Goal: Information Seeking & Learning: Learn about a topic

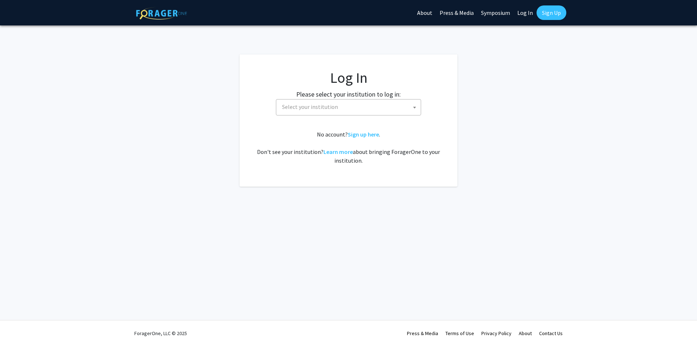
select select
click at [298, 107] on span "Select your institution" at bounding box center [307, 106] width 56 height 7
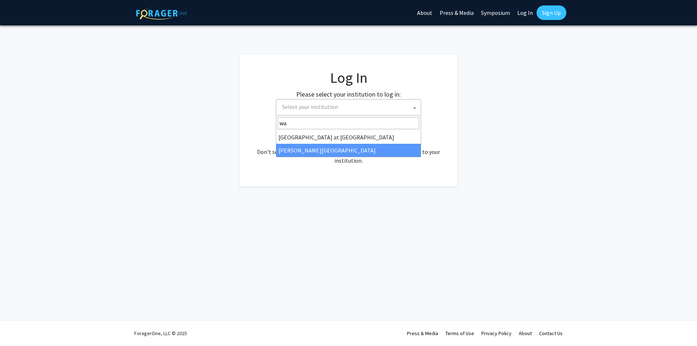
type input "wa"
select select "21"
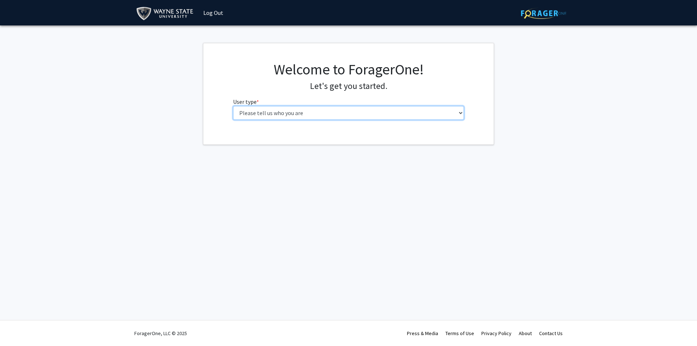
click at [310, 115] on select "Please tell us who you are Undergraduate Student Master's Student Doctoral Cand…" at bounding box center [348, 113] width 231 height 14
select select "3: doc"
click at [233, 106] on select "Please tell us who you are Undergraduate Student Master's Student Doctoral Cand…" at bounding box center [348, 113] width 231 height 14
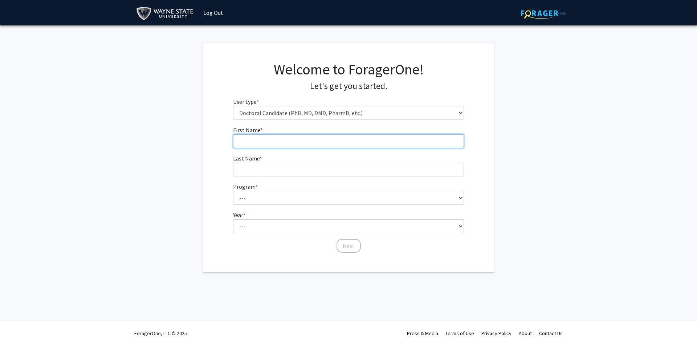
click at [298, 146] on input "First Name * required" at bounding box center [348, 141] width 231 height 14
type input "Tresi"
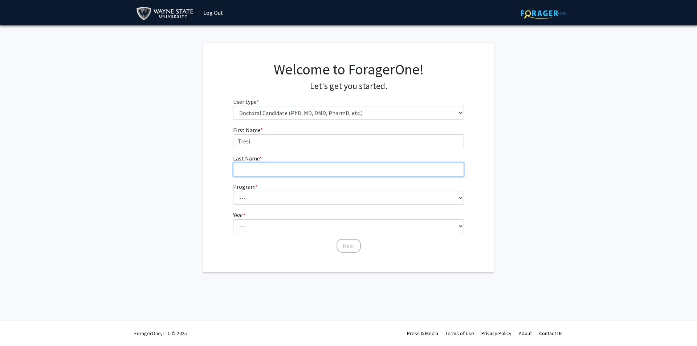
type input "[PERSON_NAME]"
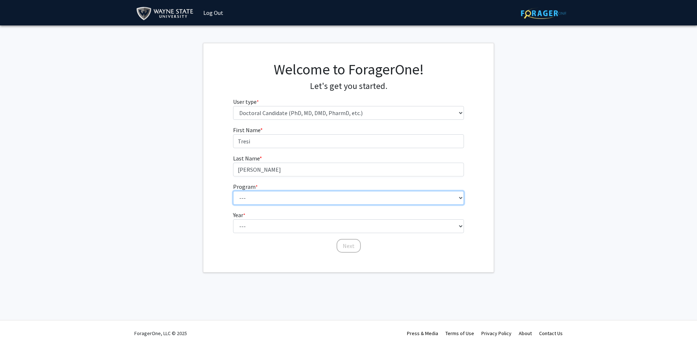
click at [283, 194] on select "--- Adult-Gerontology Acute Care Nurse Practitioner Adult-Gerontology Primary C…" at bounding box center [348, 198] width 231 height 14
select select "23: 705"
click at [233, 191] on select "--- Adult-Gerontology Acute Care Nurse Practitioner Adult-Gerontology Primary C…" at bounding box center [348, 198] width 231 height 14
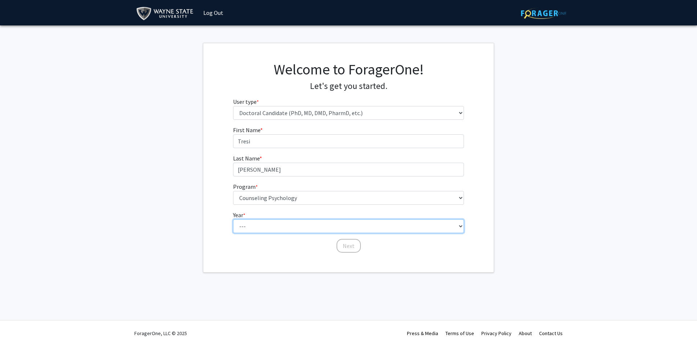
click at [273, 225] on select "--- First Year Second Year Third Year Fourth Year Fifth Year Sixth Year Seventh…" at bounding box center [348, 226] width 231 height 14
select select "2: second_year"
click at [233, 219] on select "--- First Year Second Year Third Year Fourth Year Fifth Year Sixth Year Seventh…" at bounding box center [348, 226] width 231 height 14
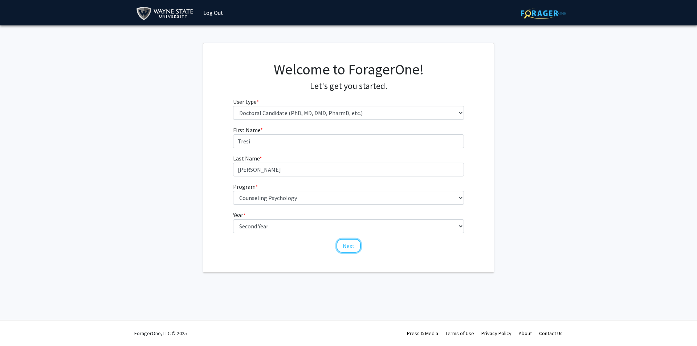
click at [346, 249] on button "Next" at bounding box center [348, 246] width 24 height 14
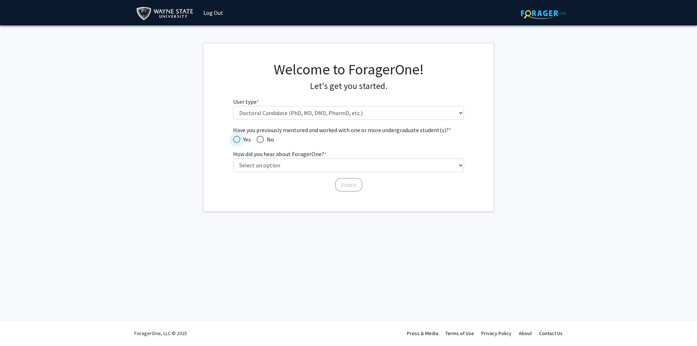
click at [238, 135] on label "Yes" at bounding box center [242, 139] width 18 height 9
click at [238, 136] on input "Yes" at bounding box center [236, 139] width 7 height 7
radio input "true"
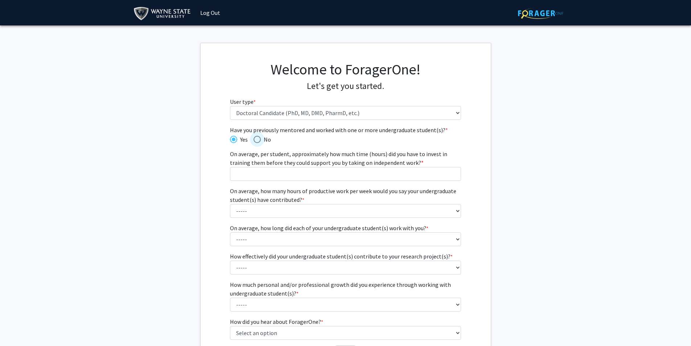
click at [266, 140] on span "No" at bounding box center [266, 139] width 10 height 9
click at [261, 140] on input "No" at bounding box center [257, 139] width 7 height 7
radio input "true"
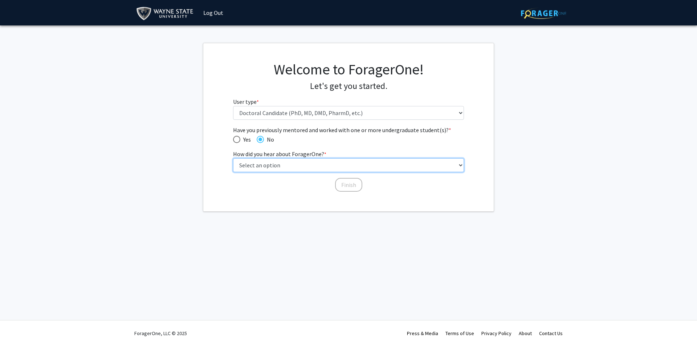
click at [274, 165] on select "Select an option Peer/student recommendation Faculty/staff recommendation Unive…" at bounding box center [348, 165] width 231 height 14
select select "2: faculty_recommendation"
click at [233, 158] on select "Select an option Peer/student recommendation Faculty/staff recommendation Unive…" at bounding box center [348, 165] width 231 height 14
click at [344, 185] on button "Finish" at bounding box center [348, 185] width 27 height 14
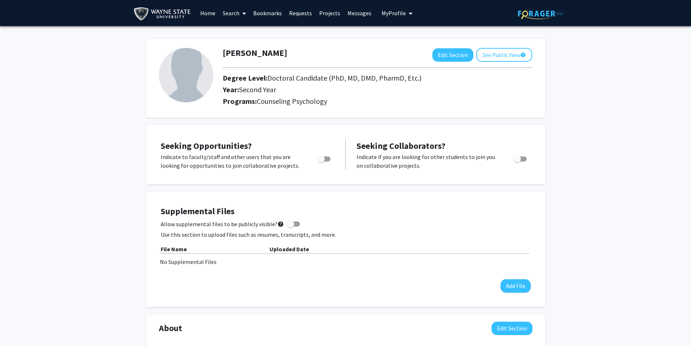
click at [232, 16] on link "Search" at bounding box center [234, 12] width 30 height 25
click at [307, 12] on link "Requests" at bounding box center [301, 12] width 30 height 25
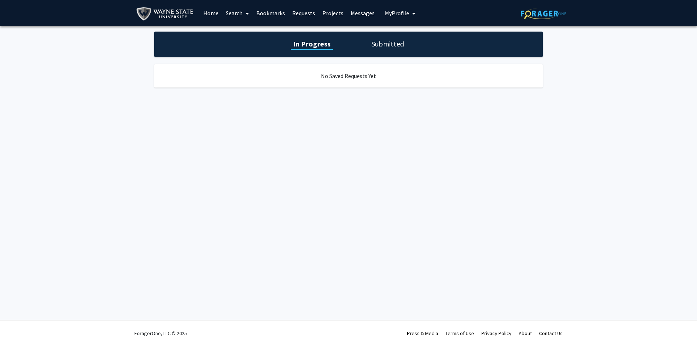
click at [327, 11] on link "Projects" at bounding box center [333, 12] width 28 height 25
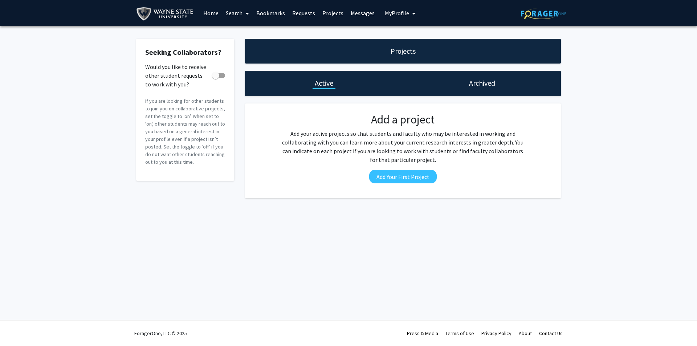
click at [216, 15] on link "Home" at bounding box center [211, 12] width 23 height 25
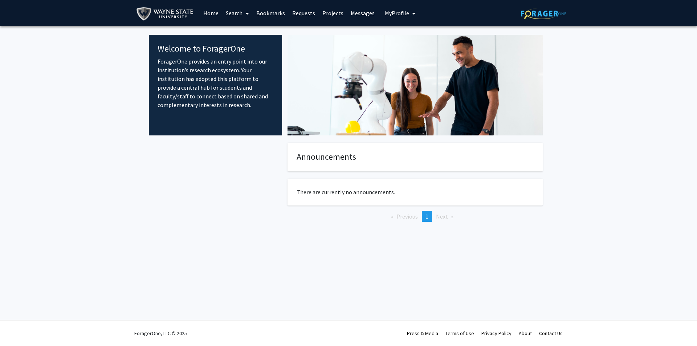
click at [391, 16] on span "My Profile" at bounding box center [397, 12] width 24 height 7
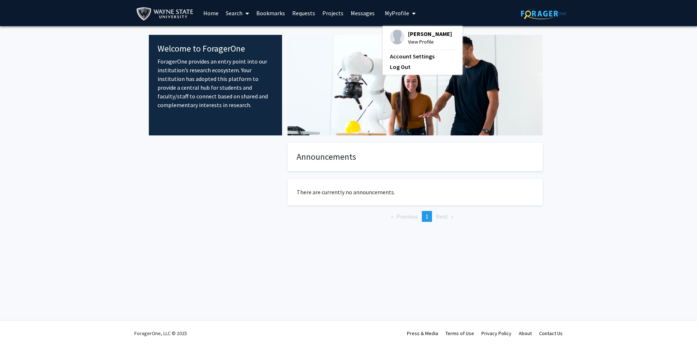
click at [247, 13] on icon at bounding box center [247, 14] width 4 height 6
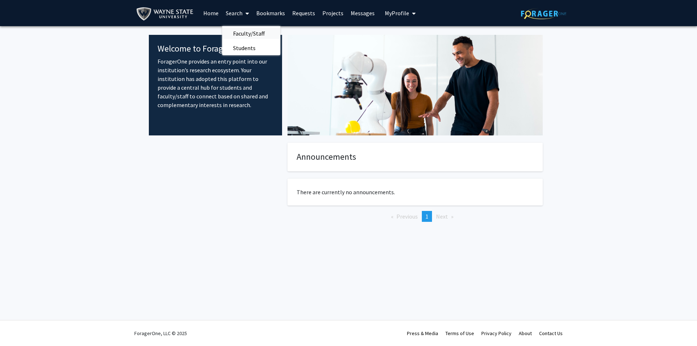
click at [242, 32] on span "Faculty/Staff" at bounding box center [248, 33] width 53 height 15
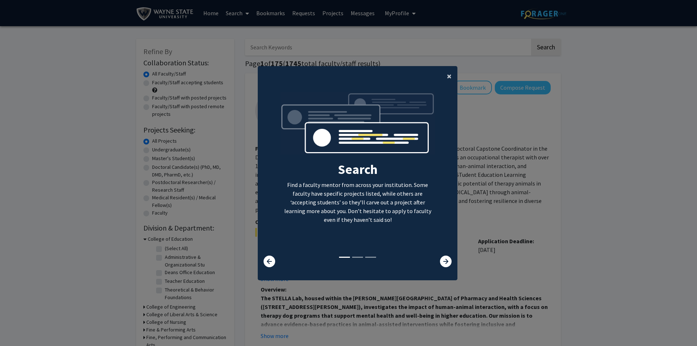
click at [447, 74] on span "×" at bounding box center [449, 75] width 5 height 11
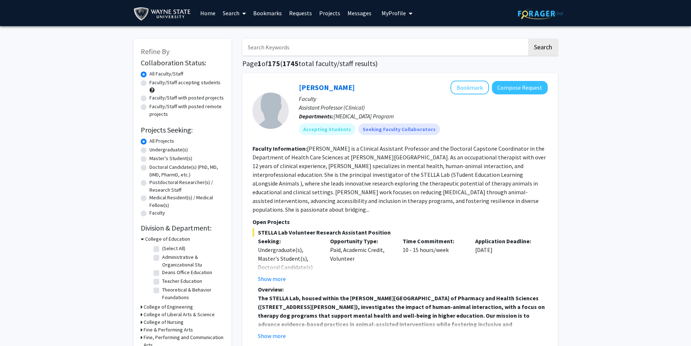
scroll to position [36, 0]
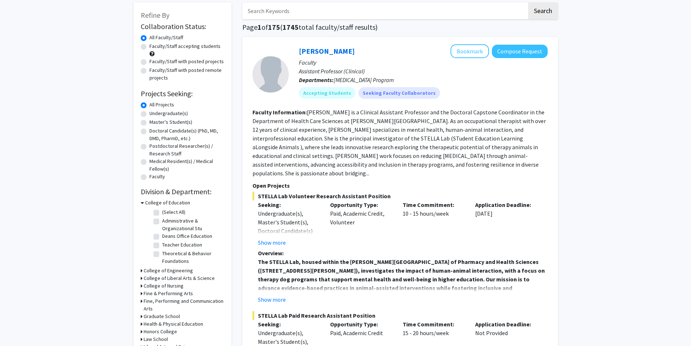
click at [162, 213] on label "(Select All)" at bounding box center [173, 212] width 23 height 8
click at [162, 213] on input "(Select All)" at bounding box center [164, 210] width 5 height 5
checkbox input "true"
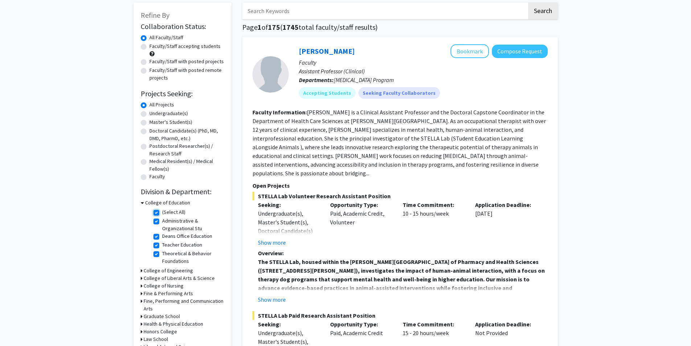
checkbox input "true"
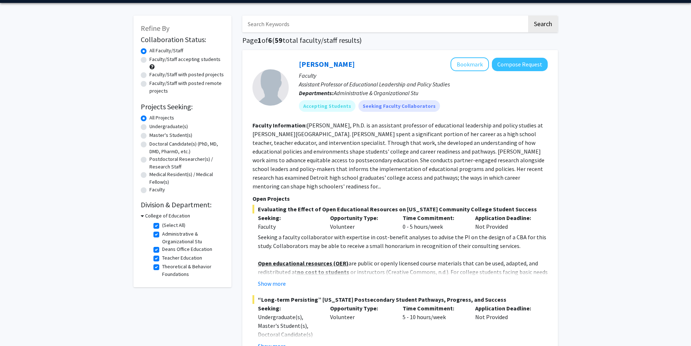
scroll to position [36, 0]
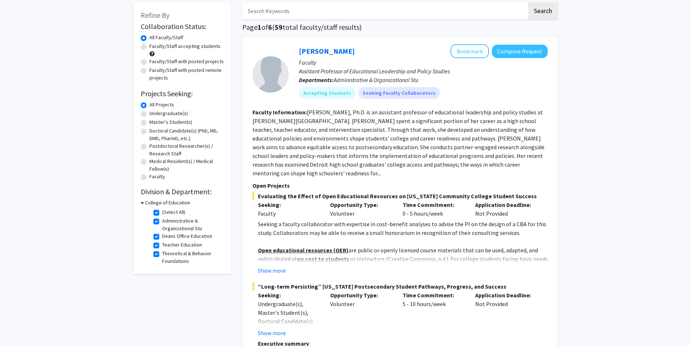
click at [162, 212] on label "(Select All)" at bounding box center [173, 212] width 23 height 8
click at [162, 212] on input "(Select All)" at bounding box center [164, 210] width 5 height 5
checkbox input "false"
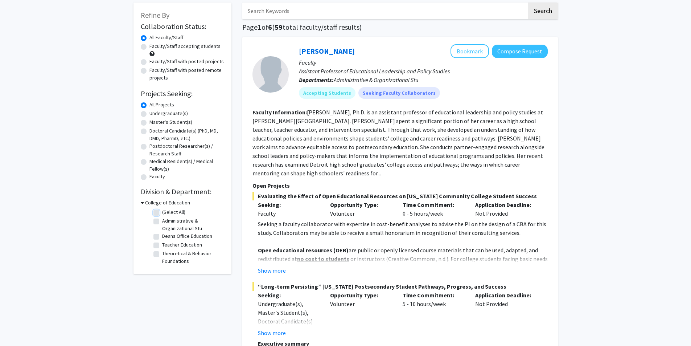
checkbox input "false"
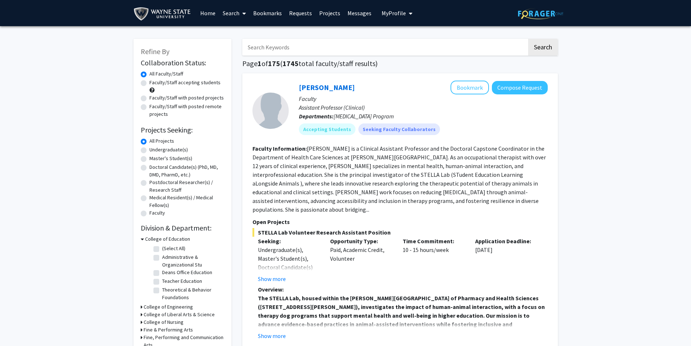
click at [330, 46] on input "Search Keywords" at bounding box center [384, 47] width 285 height 17
type input "trauma"
click at [528, 39] on button "Search" at bounding box center [543, 47] width 30 height 17
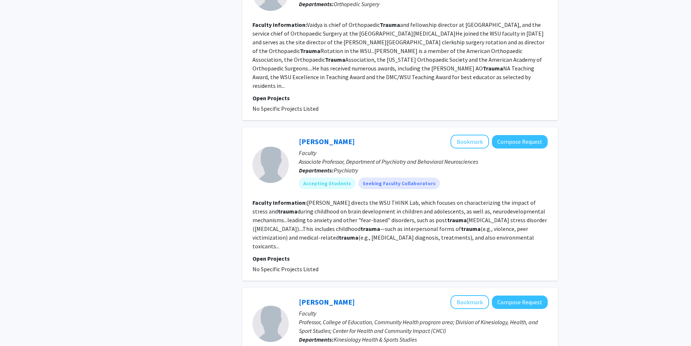
scroll to position [1002, 0]
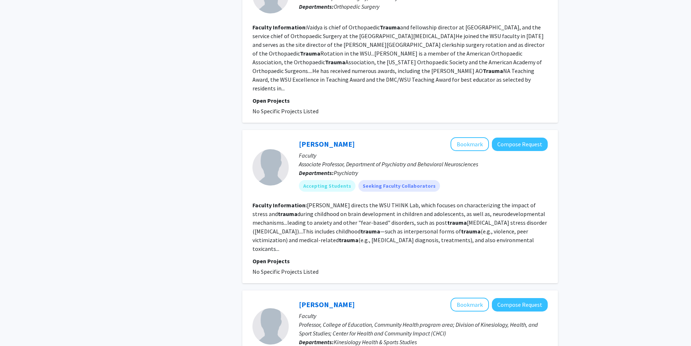
click at [330, 151] on p "Faculty" at bounding box center [423, 155] width 249 height 9
click at [325, 139] on link "[PERSON_NAME]" at bounding box center [327, 143] width 56 height 9
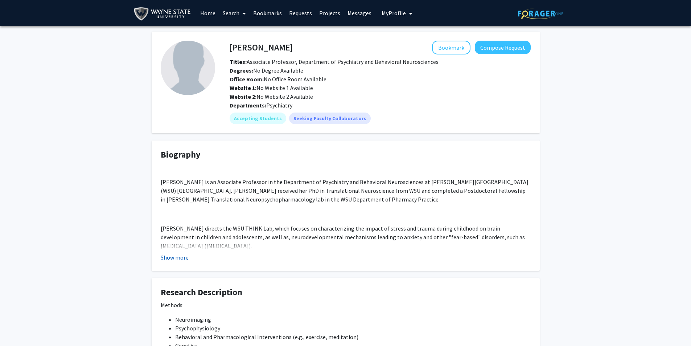
click at [173, 255] on button "Show more" at bounding box center [175, 257] width 28 height 9
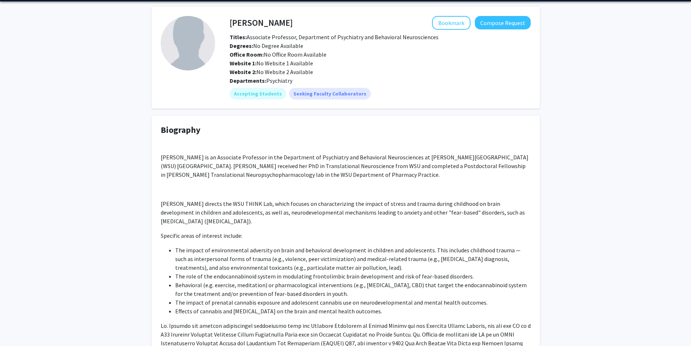
scroll to position [17, 0]
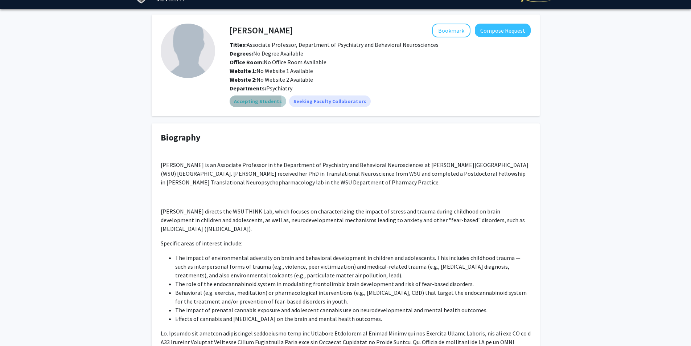
drag, startPoint x: 251, startPoint y: 101, endPoint x: 263, endPoint y: 111, distance: 15.2
click at [251, 101] on mat-chip "Accepting Students" at bounding box center [258, 101] width 57 height 12
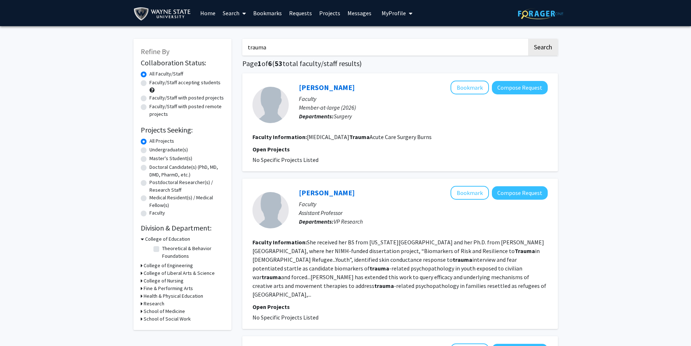
click at [150, 81] on label "Faculty/Staff accepting students" at bounding box center [185, 83] width 71 height 8
click at [150, 81] on input "Faculty/Staff accepting students" at bounding box center [152, 81] width 5 height 5
radio input "true"
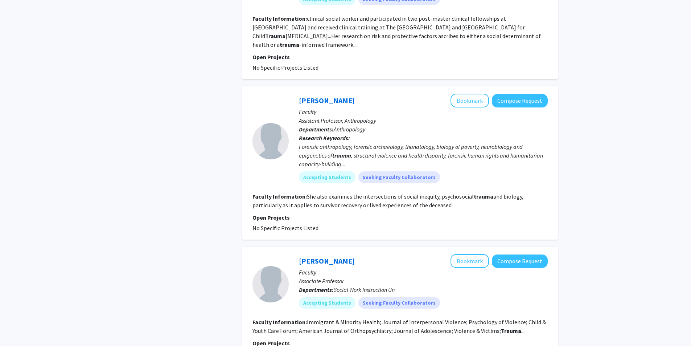
scroll to position [391, 0]
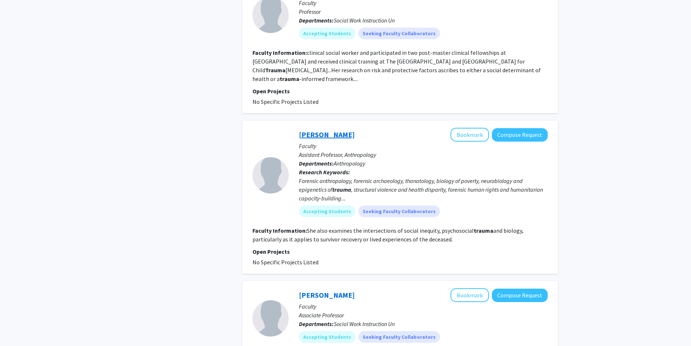
click at [328, 130] on link "[PERSON_NAME]" at bounding box center [327, 134] width 56 height 9
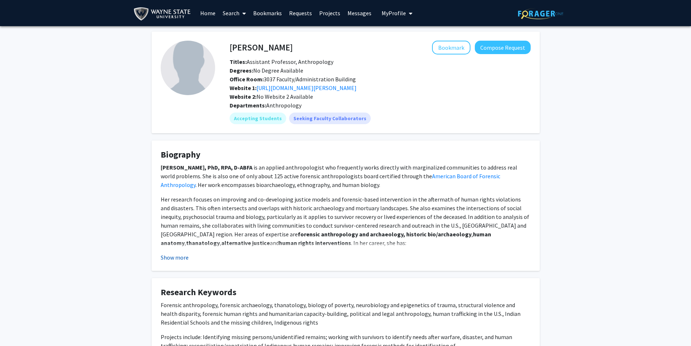
click at [181, 253] on button "Show more" at bounding box center [175, 257] width 28 height 9
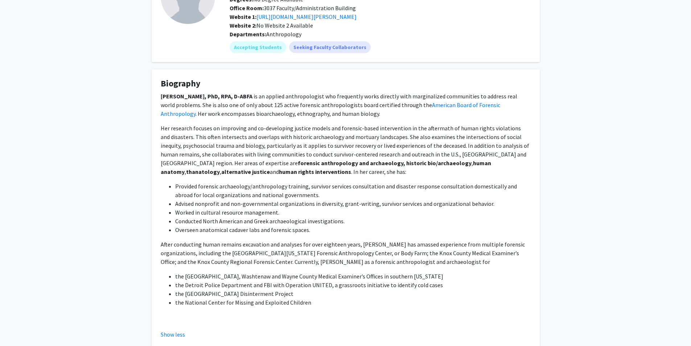
scroll to position [73, 0]
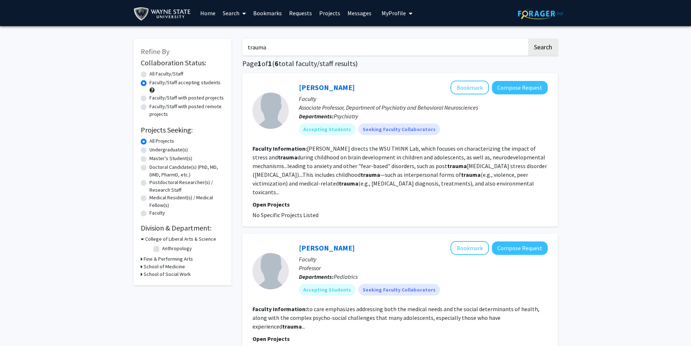
click at [229, 13] on link "Search" at bounding box center [234, 12] width 30 height 25
click at [253, 36] on span "Faculty/Staff" at bounding box center [245, 33] width 53 height 15
radio input "true"
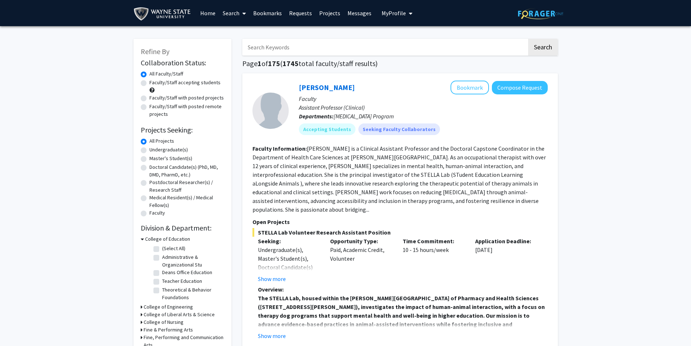
click at [175, 85] on label "Faculty/Staff accepting students" at bounding box center [185, 83] width 71 height 8
click at [154, 83] on input "Faculty/Staff accepting students" at bounding box center [152, 81] width 5 height 5
radio input "true"
click at [318, 48] on input "Search Keywords" at bounding box center [384, 47] width 285 height 17
type input "psychology"
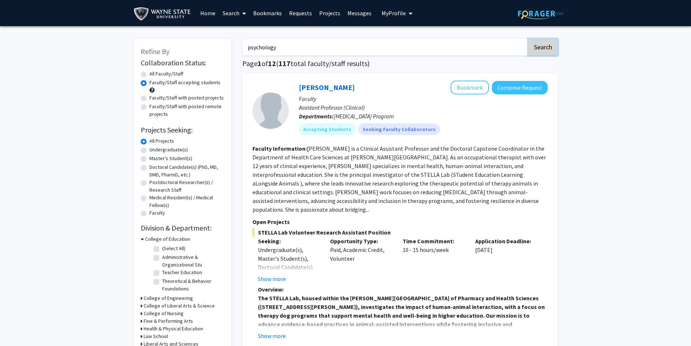
drag, startPoint x: 548, startPoint y: 44, endPoint x: 537, endPoint y: 46, distance: 11.4
click at [548, 44] on button "Search" at bounding box center [543, 47] width 30 height 17
radio input "true"
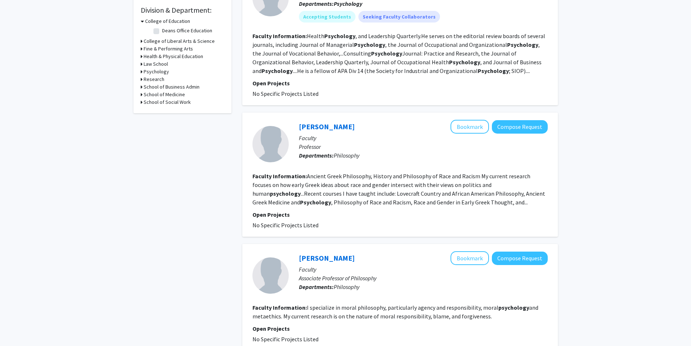
scroll to position [254, 0]
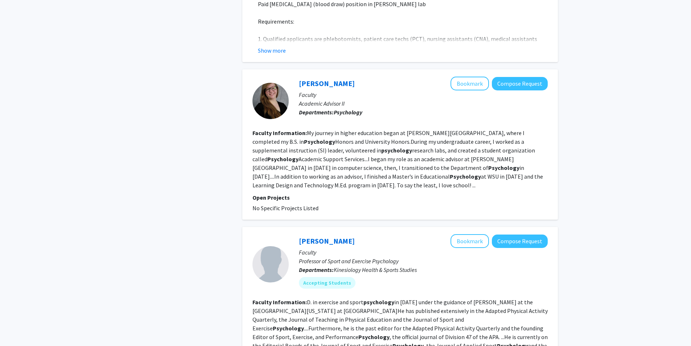
scroll to position [762, 0]
